Goal: Task Accomplishment & Management: Complete application form

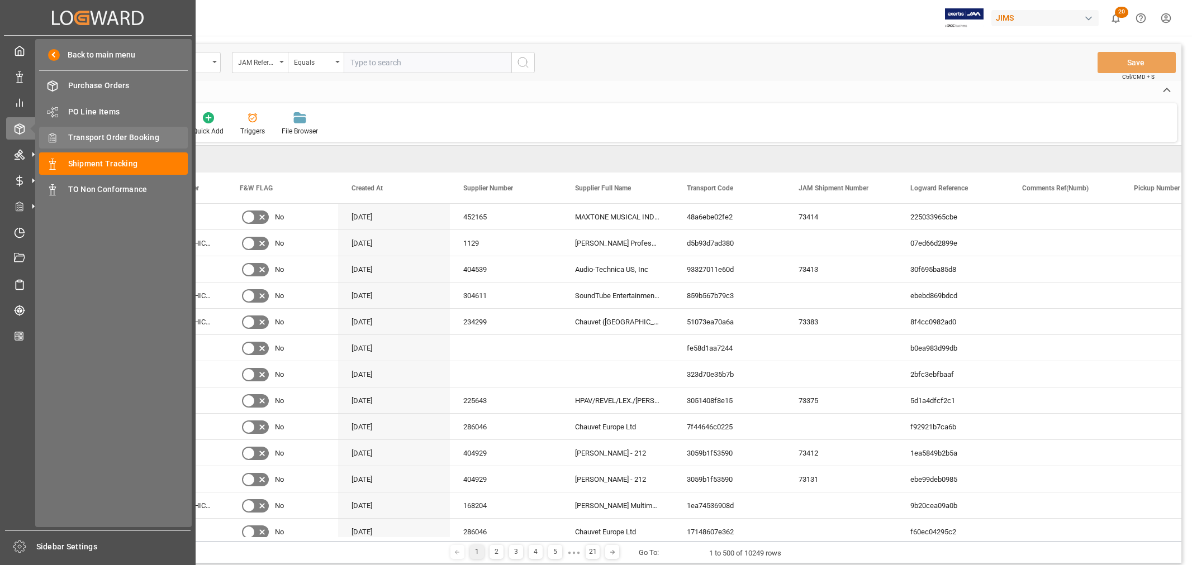
click at [91, 141] on span "Transport Order Booking" at bounding box center [128, 138] width 120 height 12
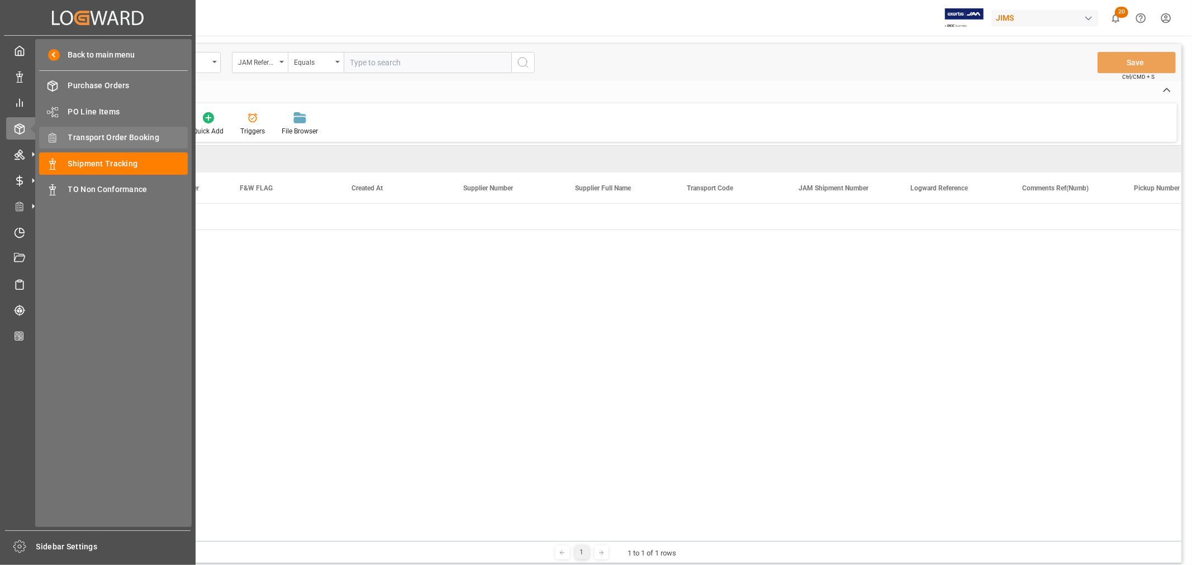
click at [96, 137] on span "Transport Order Booking" at bounding box center [128, 138] width 120 height 12
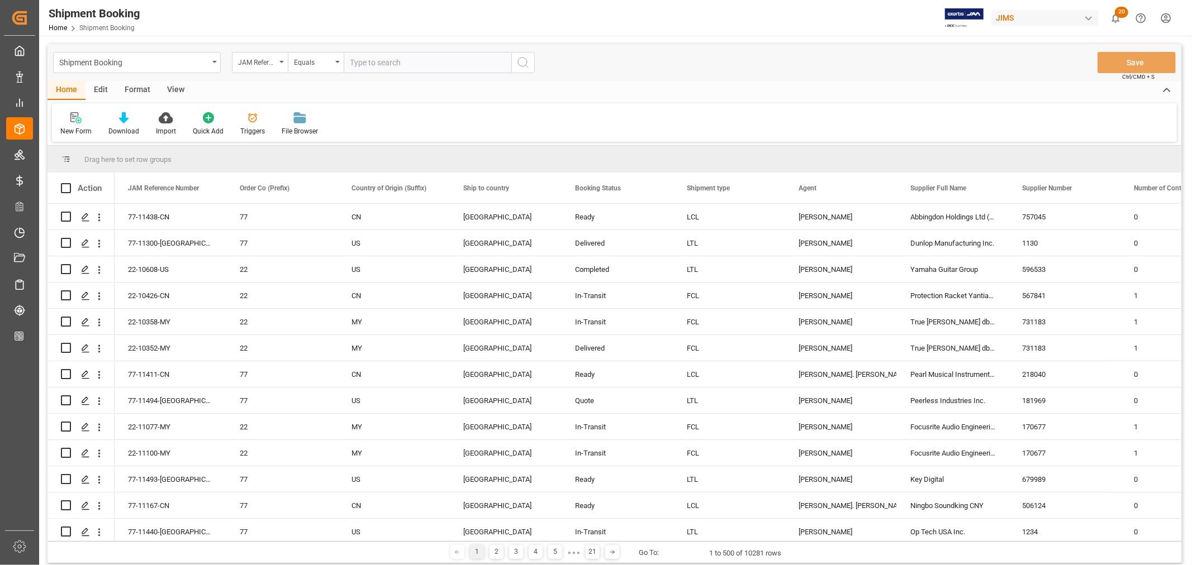
click at [81, 123] on div at bounding box center [75, 118] width 31 height 12
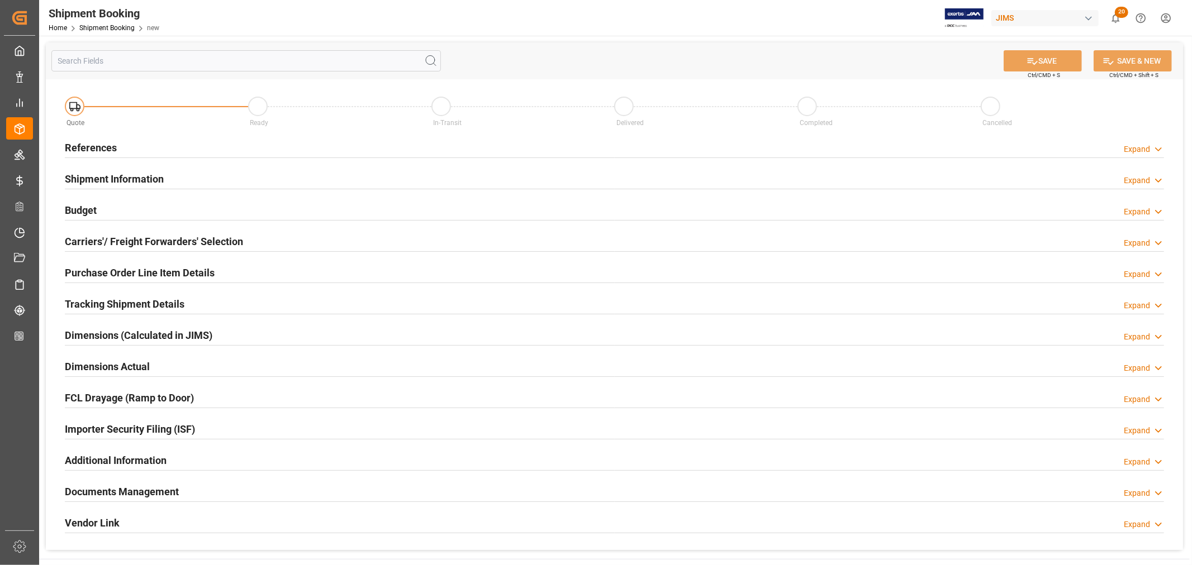
click at [82, 147] on h2 "References" at bounding box center [91, 147] width 52 height 15
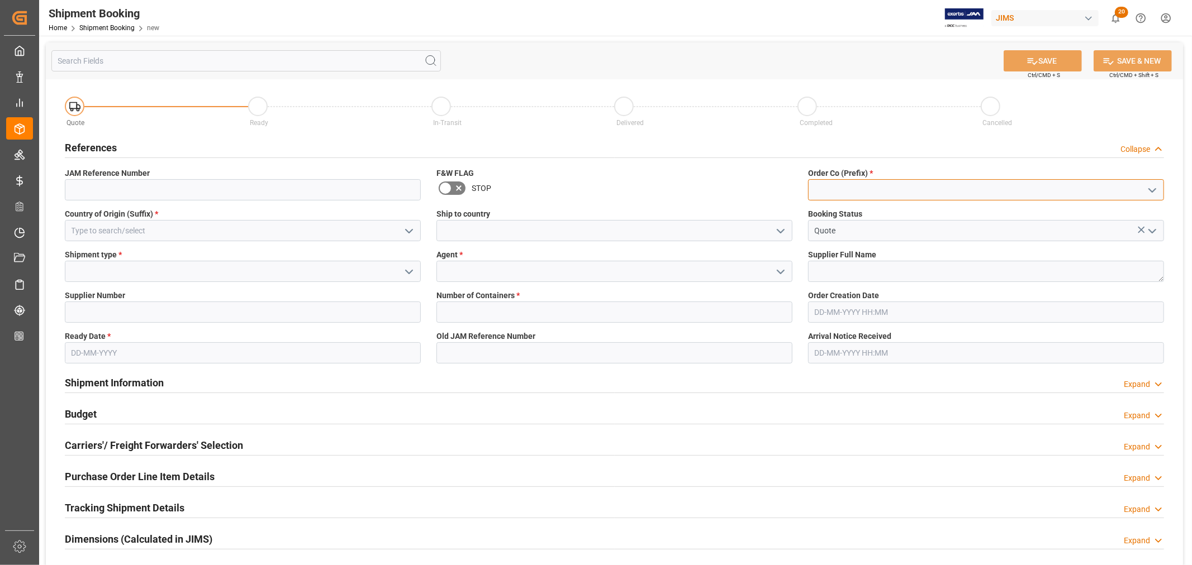
click at [849, 197] on input at bounding box center [986, 189] width 356 height 21
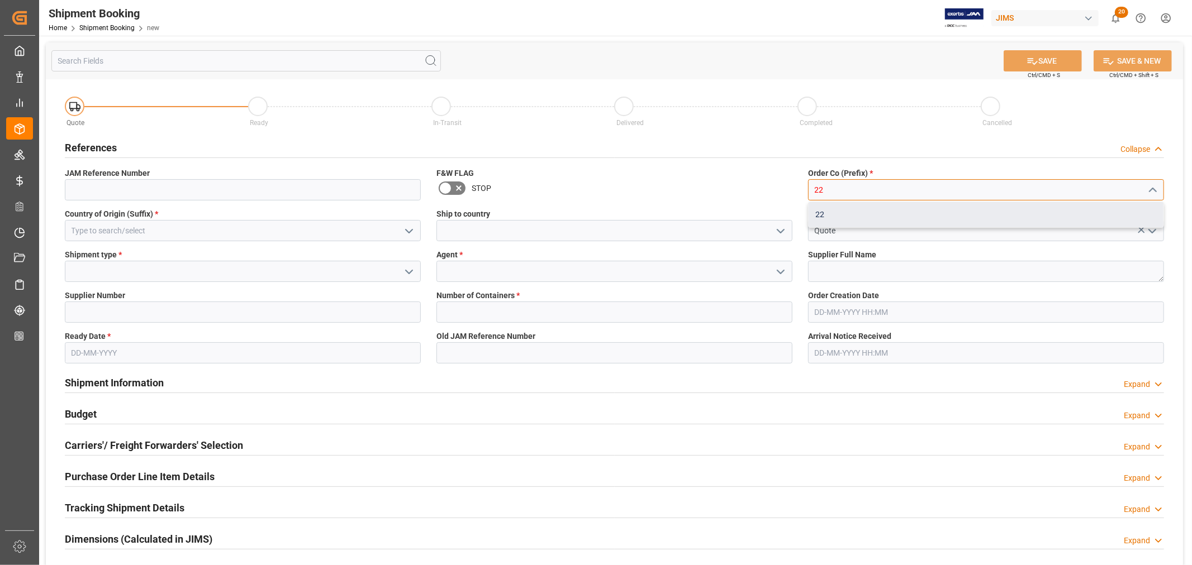
click at [823, 213] on div "22" at bounding box center [985, 214] width 355 height 25
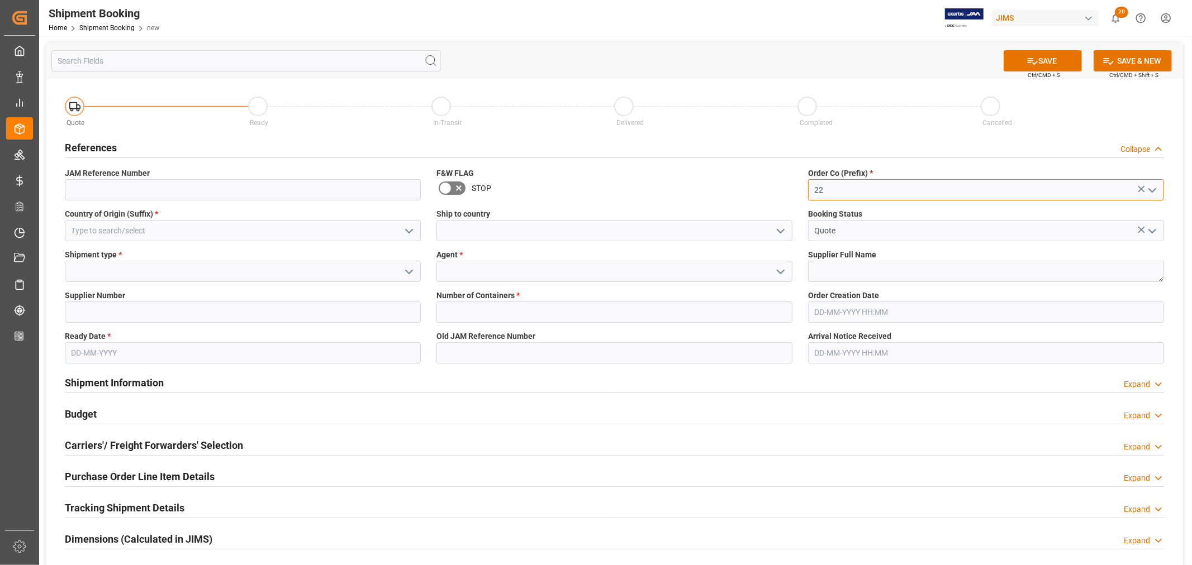
type input "22"
click at [151, 225] on input at bounding box center [243, 230] width 356 height 21
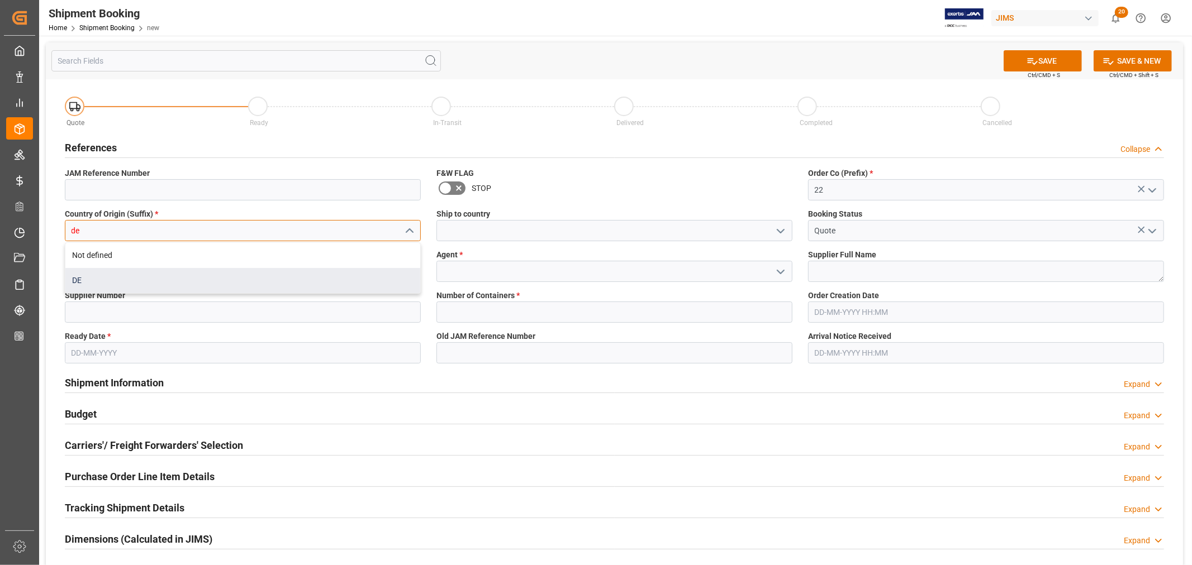
click at [73, 282] on div "DE" at bounding box center [242, 280] width 355 height 25
type input "DE"
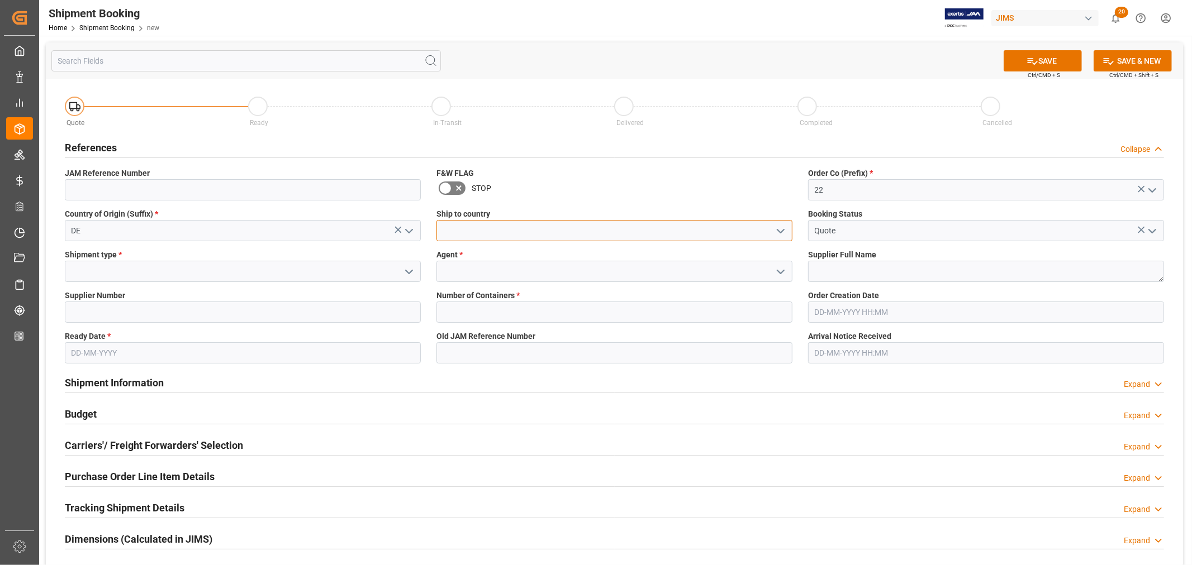
click at [445, 232] on input at bounding box center [614, 230] width 356 height 21
type input "[GEOGRAPHIC_DATA]"
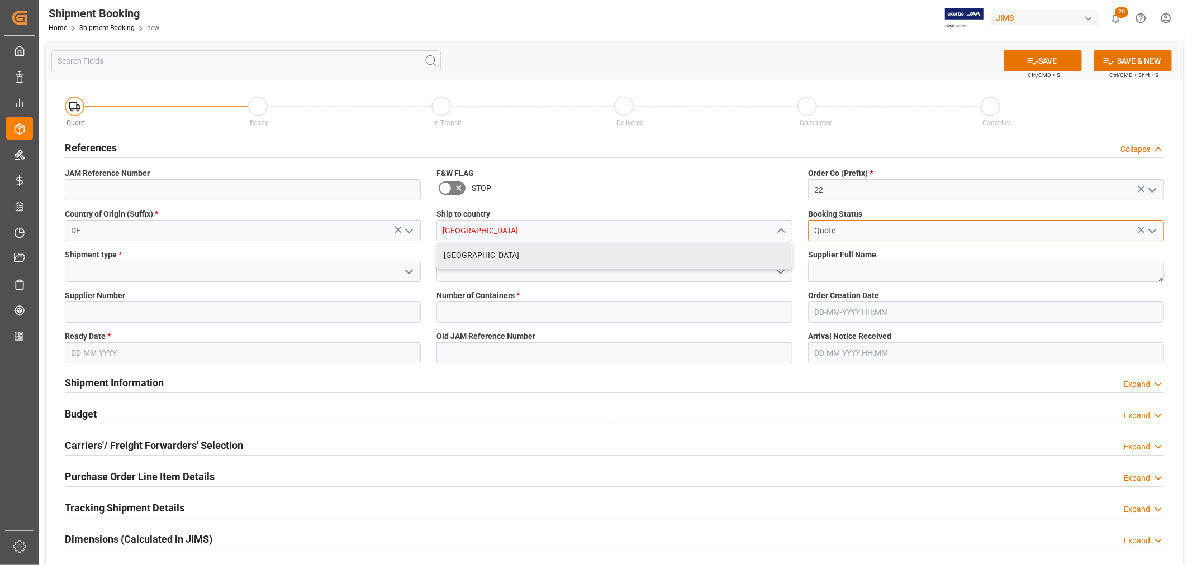
click at [830, 232] on input "Quote" at bounding box center [986, 230] width 356 height 21
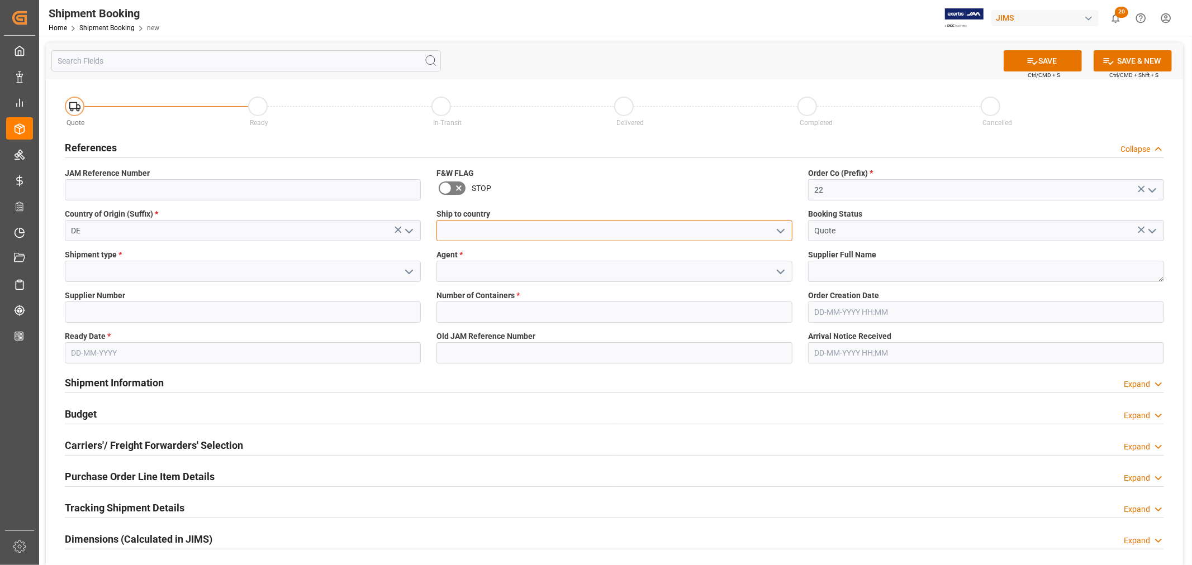
click at [534, 233] on input at bounding box center [614, 230] width 356 height 21
type input "[GEOGRAPHIC_DATA]"
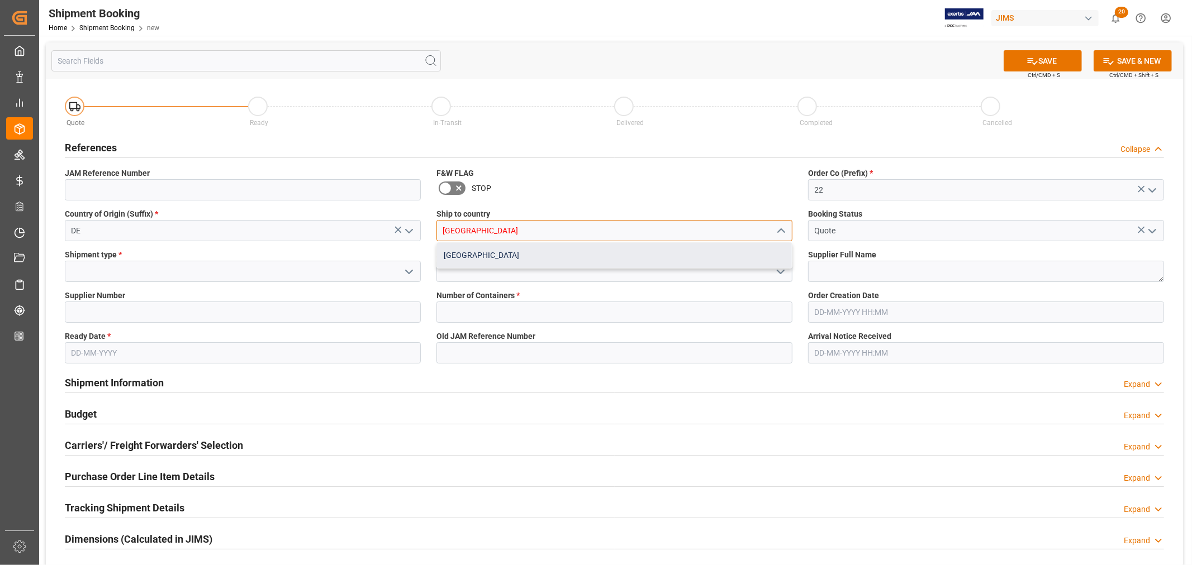
click at [467, 257] on div "[GEOGRAPHIC_DATA]" at bounding box center [614, 255] width 355 height 25
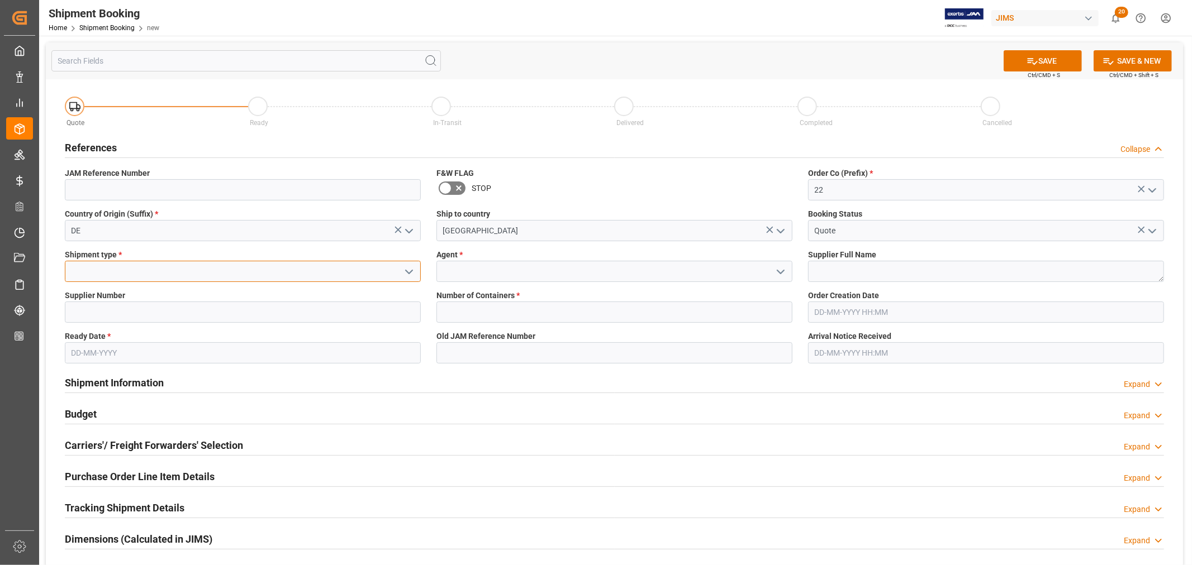
click at [218, 267] on input at bounding box center [243, 271] width 356 height 21
click at [408, 272] on icon "open menu" at bounding box center [408, 271] width 13 height 13
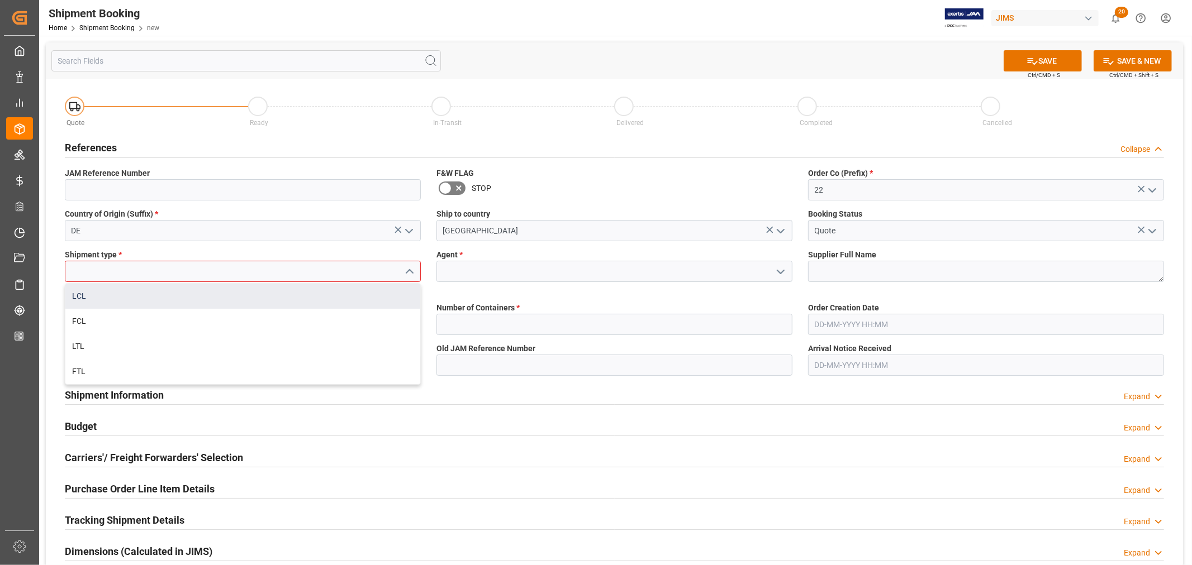
click at [79, 299] on div "LCL" at bounding box center [242, 296] width 355 height 25
type input "LCL"
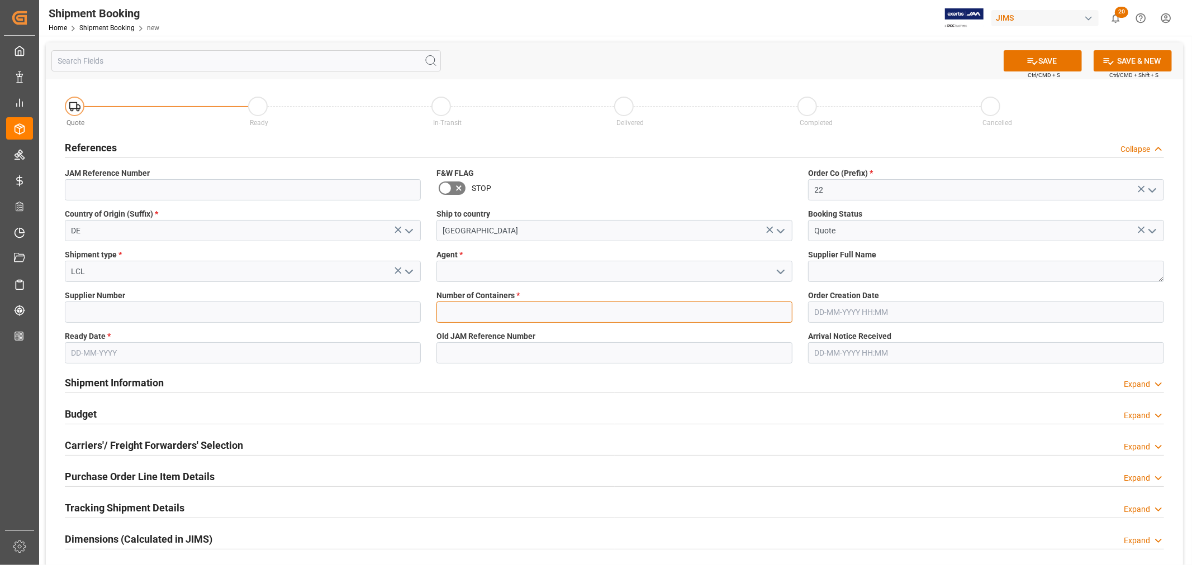
click at [496, 310] on input "text" at bounding box center [614, 312] width 356 height 21
type input "0"
click at [476, 272] on input at bounding box center [614, 271] width 356 height 21
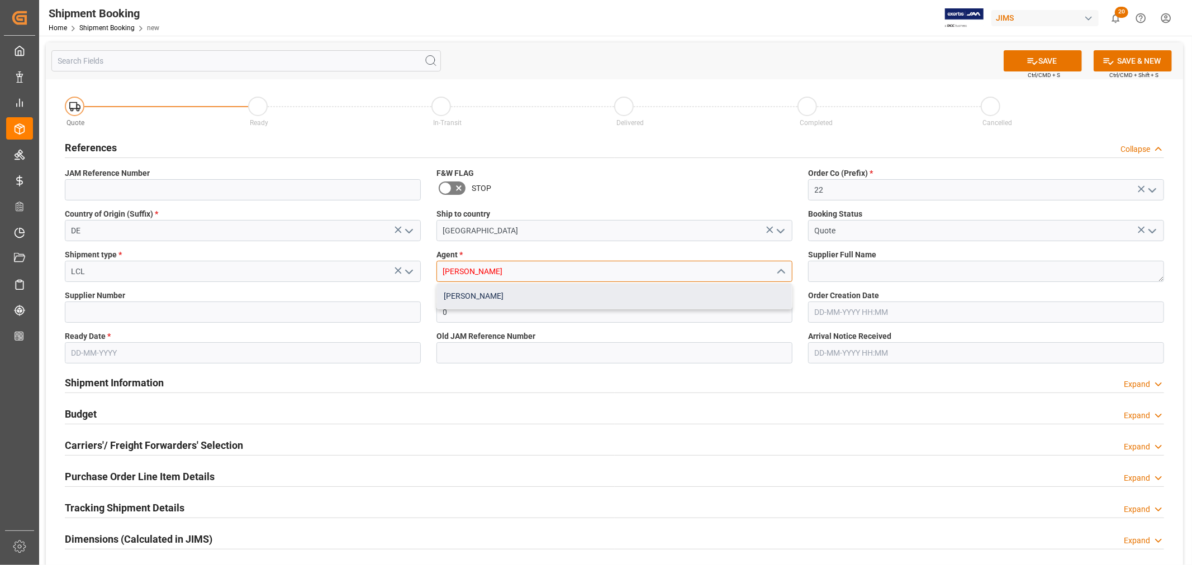
click at [460, 301] on div "[PERSON_NAME]" at bounding box center [614, 296] width 355 height 25
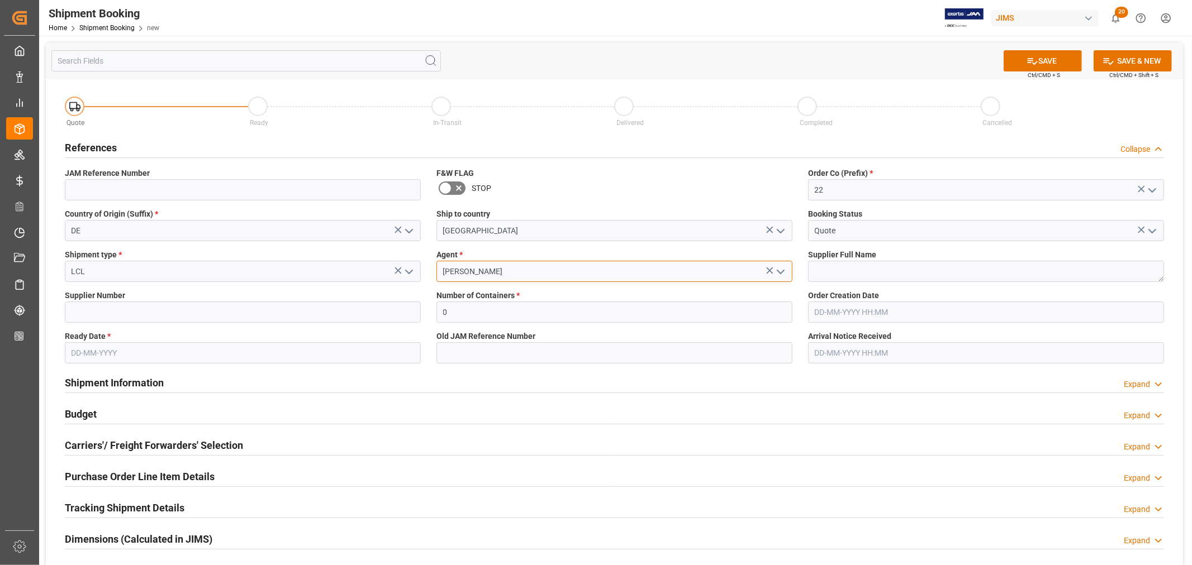
type input "[PERSON_NAME]"
click at [274, 313] on input at bounding box center [243, 312] width 356 height 21
paste input "750432"
type input "750432"
click at [821, 279] on textarea at bounding box center [986, 271] width 356 height 21
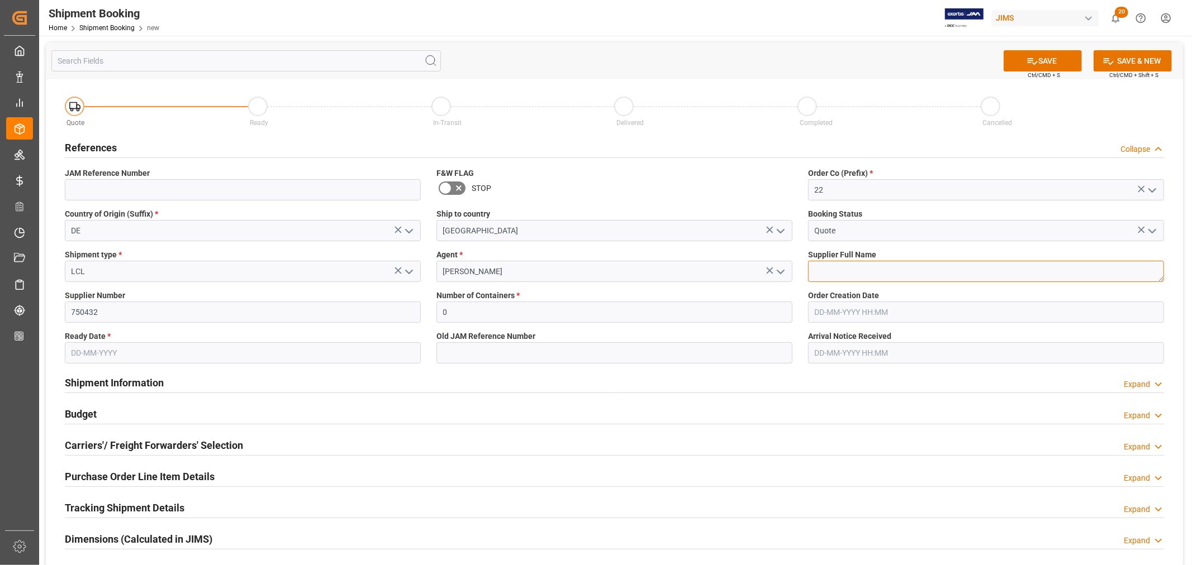
paste textarea "[PERSON_NAME] Audio GmbH"
type textarea "[PERSON_NAME] Audio GmbH"
click at [139, 350] on input "text" at bounding box center [243, 353] width 356 height 21
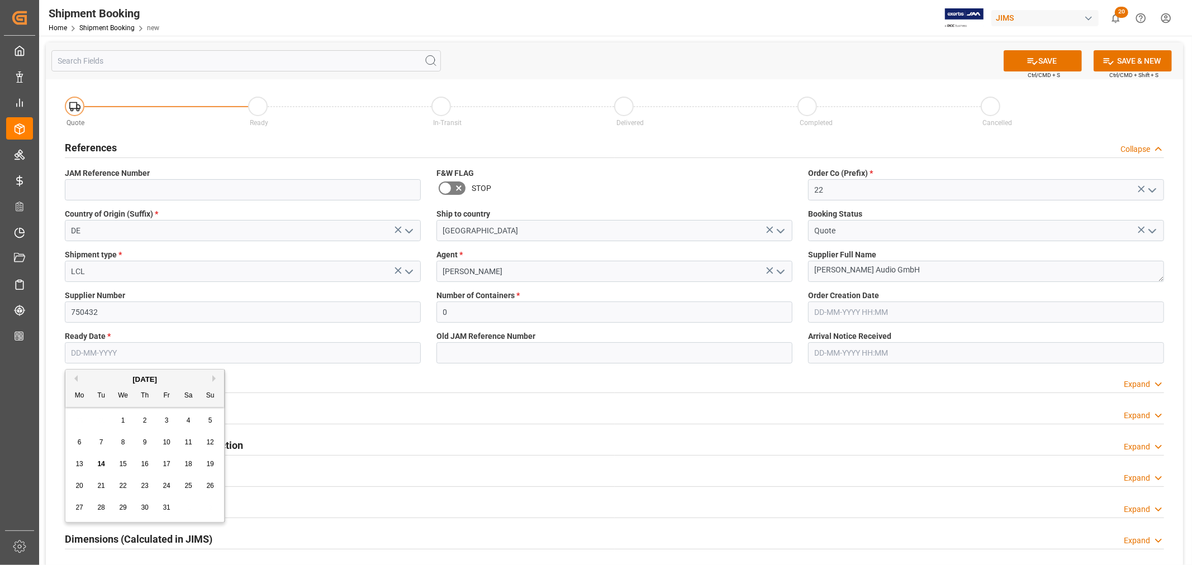
click at [85, 508] on div "27" at bounding box center [80, 508] width 14 height 13
type input "[DATE]"
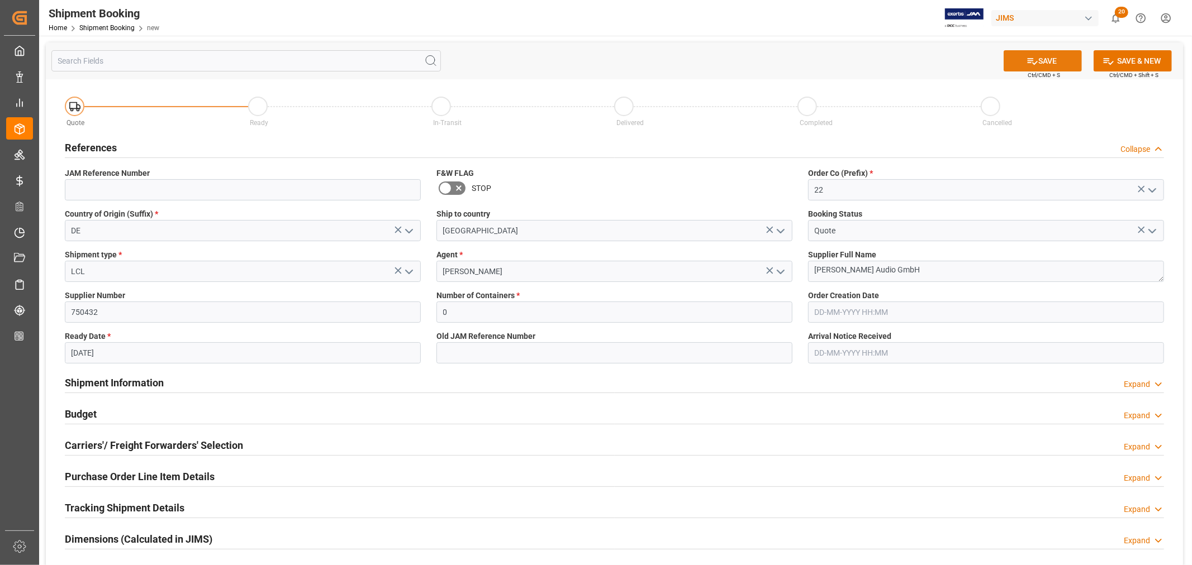
click at [1043, 57] on button "SAVE" at bounding box center [1042, 60] width 78 height 21
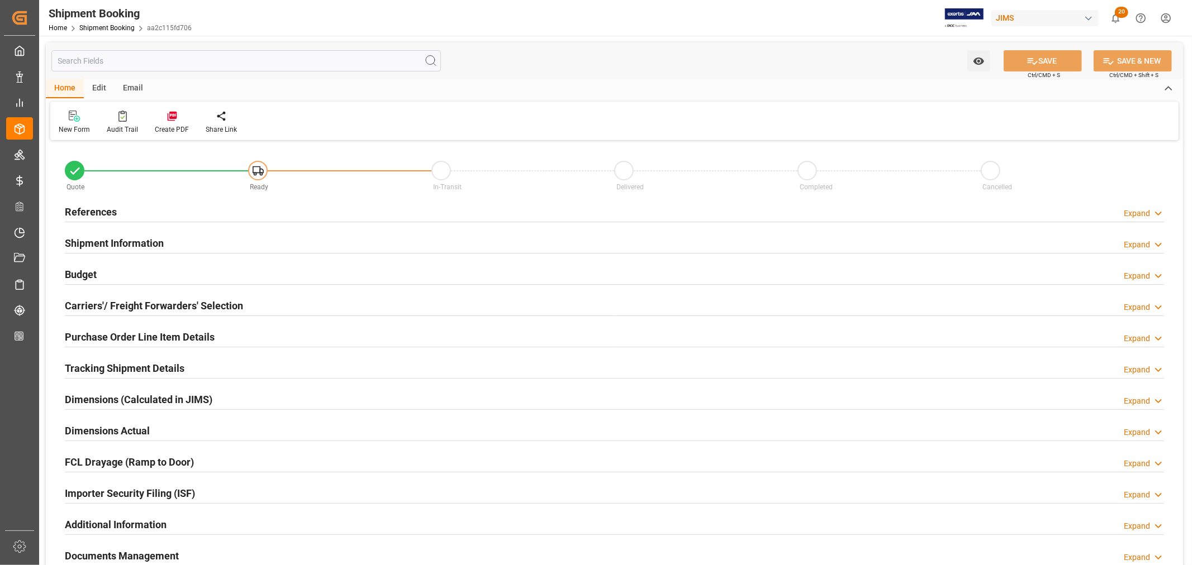
type input "0"
type input "[DATE]"
click at [101, 213] on h2 "References" at bounding box center [91, 211] width 52 height 15
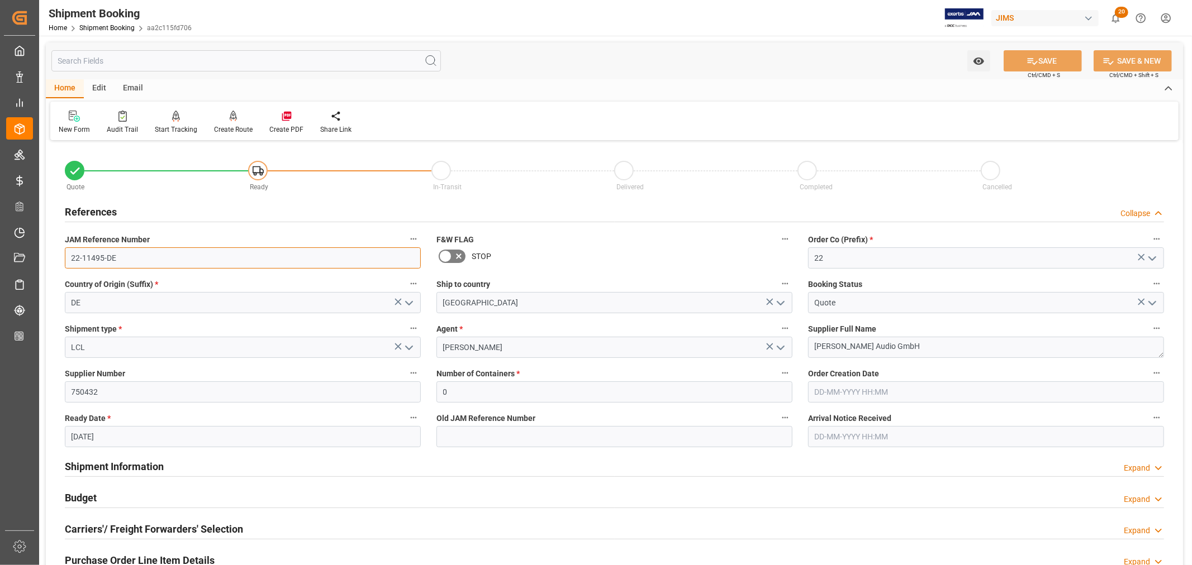
drag, startPoint x: 129, startPoint y: 260, endPoint x: 39, endPoint y: 255, distance: 90.1
click at [39, 255] on div "Watch Option SAVE Ctrl/CMD + S SAVE & NEW Ctrl/CMD + Shift + S Home Edit Email …" at bounding box center [614, 486] width 1150 height 900
